Goal: Task Accomplishment & Management: Manage account settings

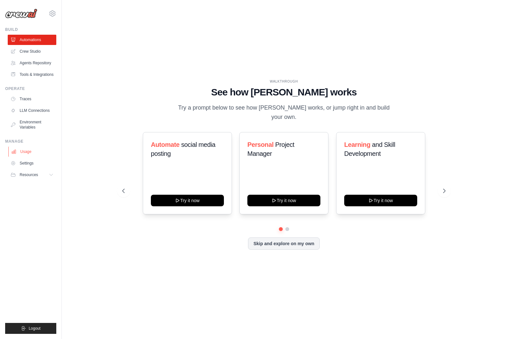
click at [27, 150] on link "Usage" at bounding box center [32, 152] width 49 height 10
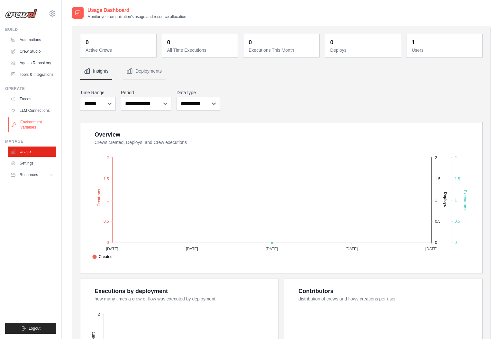
click at [27, 125] on link "Environment Variables" at bounding box center [32, 124] width 49 height 15
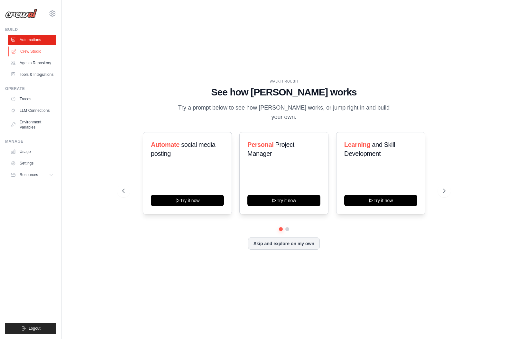
click at [35, 50] on link "Crew Studio" at bounding box center [32, 51] width 49 height 10
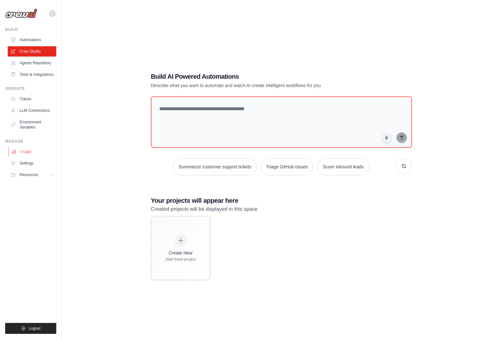
click at [27, 151] on link "Usage" at bounding box center [32, 152] width 49 height 10
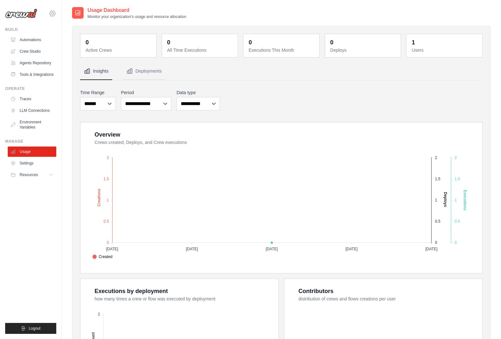
click at [53, 13] on icon at bounding box center [52, 14] width 2 height 2
click at [72, 41] on span "Settings" at bounding box center [79, 40] width 51 height 6
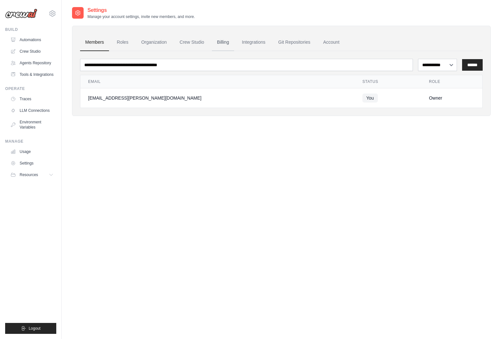
click at [219, 43] on link "Billing" at bounding box center [223, 42] width 22 height 17
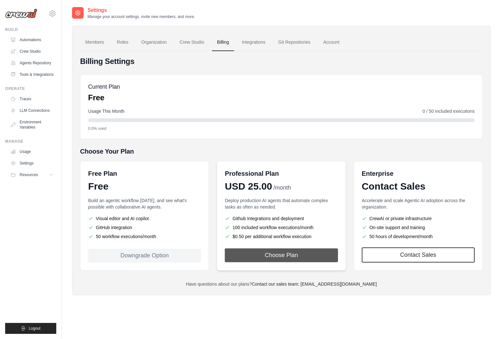
click at [280, 255] on button "Choose Plan" at bounding box center [281, 256] width 113 height 14
